Goal: Check status: Check status

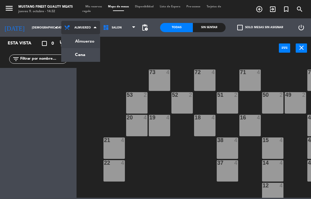
click at [76, 55] on ng-component "menu Mustang Finest Quality Meats [DATE] 9. octubre - 14:32 Mis reservas Mapa d…" at bounding box center [155, 98] width 311 height 197
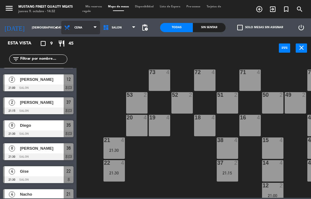
scroll to position [13, 0]
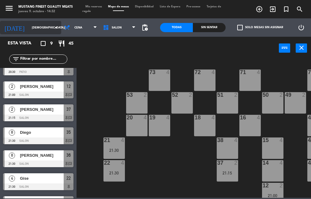
click at [38, 28] on input "[DEMOGRAPHIC_DATA][DATE]" at bounding box center [49, 27] width 40 height 9
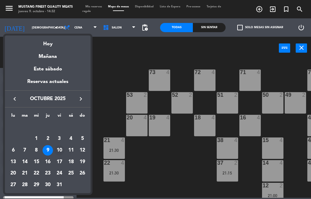
click at [61, 149] on div "10" at bounding box center [59, 150] width 10 height 10
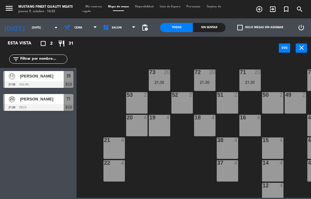
scroll to position [0, 0]
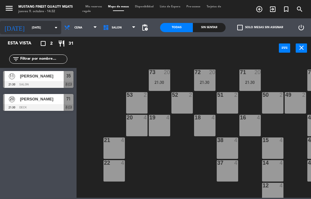
click at [39, 28] on input "[DATE]" at bounding box center [49, 27] width 40 height 9
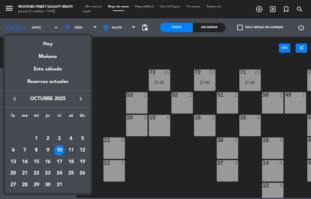
click at [70, 147] on div "11" at bounding box center [71, 150] width 10 height 10
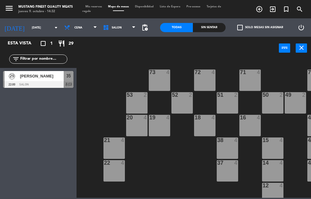
click at [41, 84] on div at bounding box center [38, 84] width 70 height 7
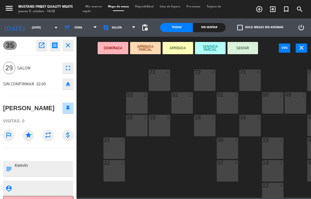
click at [104, 99] on div "73 4 72 4 71 4 69 8 70 4 80 8 50 2 53 2 52 2 51 2 49 2 68 6 81 8 18 4 16 4 19 4…" at bounding box center [194, 127] width 231 height 139
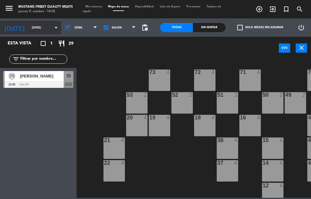
click at [37, 28] on input "[DATE]" at bounding box center [49, 27] width 40 height 9
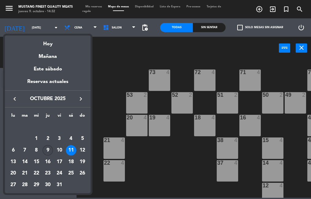
click at [49, 152] on div "9" at bounding box center [47, 150] width 10 height 10
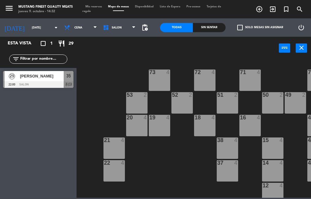
type input "[DEMOGRAPHIC_DATA][DATE]"
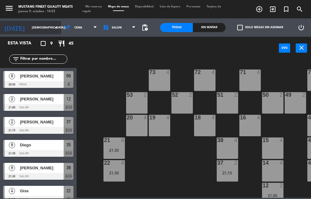
click at [32, 28] on input "[DEMOGRAPHIC_DATA][DATE]" at bounding box center [49, 27] width 40 height 9
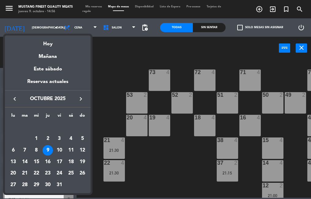
click at [160, 166] on div at bounding box center [155, 99] width 311 height 199
